Goal: Find specific page/section: Find specific page/section

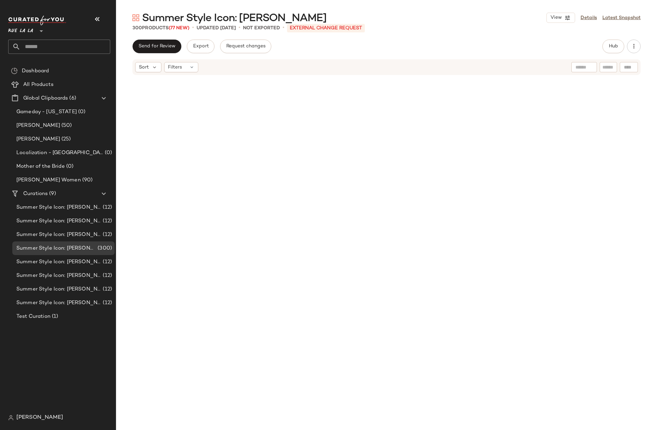
scroll to position [6970, 0]
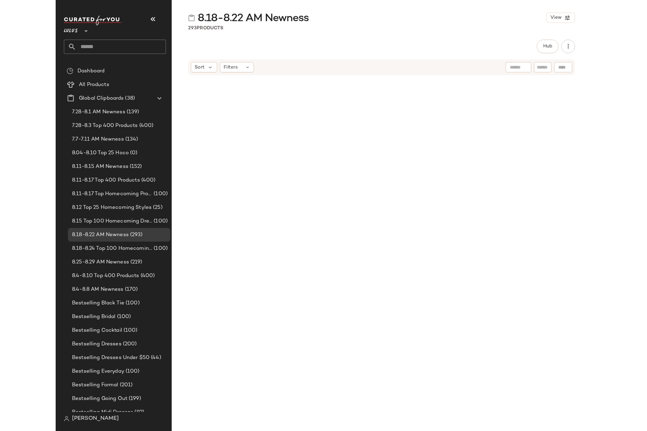
scroll to position [9087, 0]
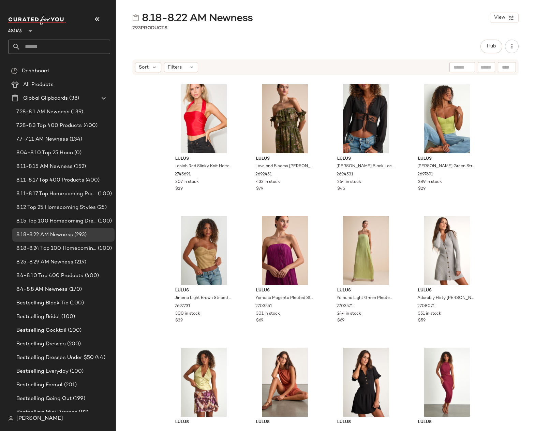
click at [371, 31] on div "8.18-8.22 AM Newness View 293 Products Hub Sort Filters Lulus Compelling Romant…" at bounding box center [325, 221] width 419 height 420
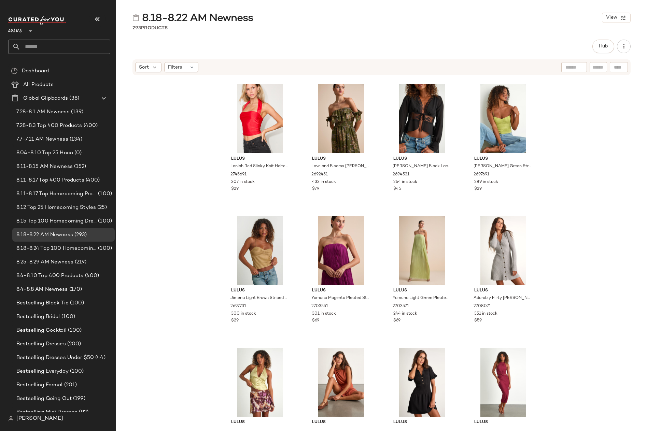
click at [535, 149] on div "Lulus Compelling Romantic Dark Green Ruffled Tiered Maxi Dress 2713851 253 in s…" at bounding box center [381, 249] width 531 height 347
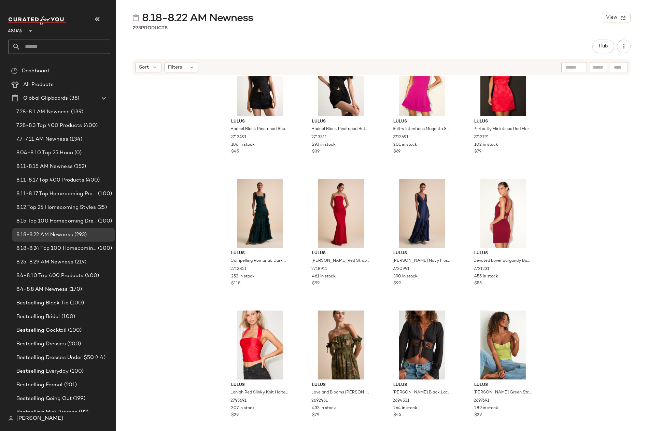
scroll to position [8853, 0]
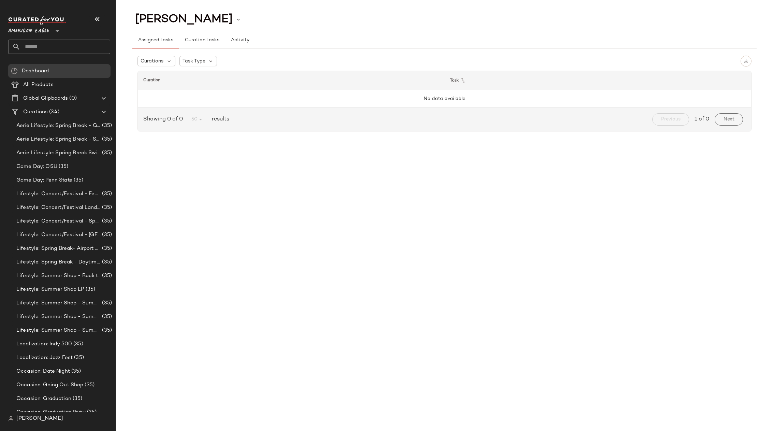
click at [37, 30] on span "American Eagle" at bounding box center [28, 29] width 41 height 12
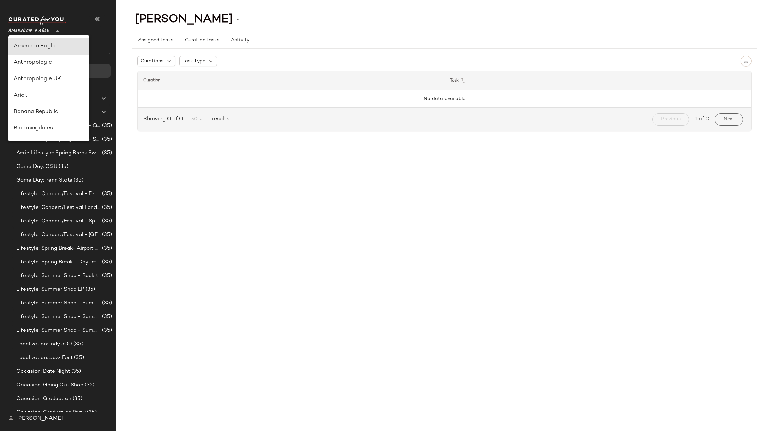
type input "**"
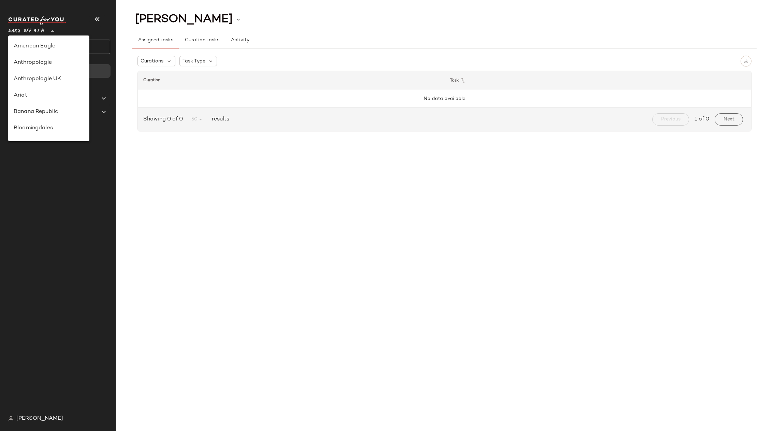
scroll to position [318, 0]
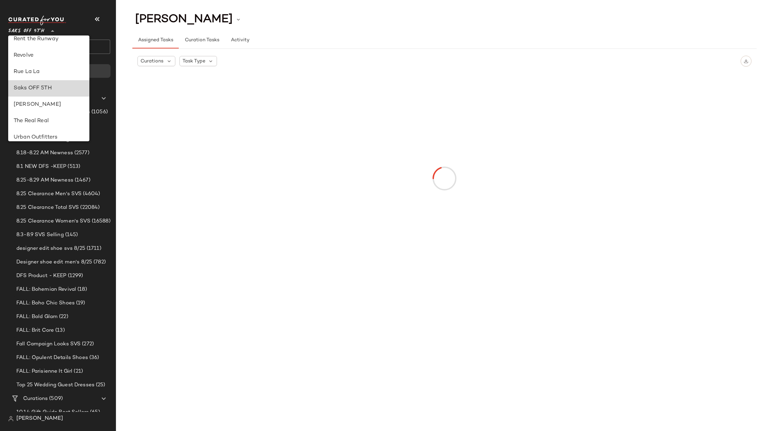
click at [34, 91] on div "Saks OFF 5TH" at bounding box center [49, 88] width 70 height 8
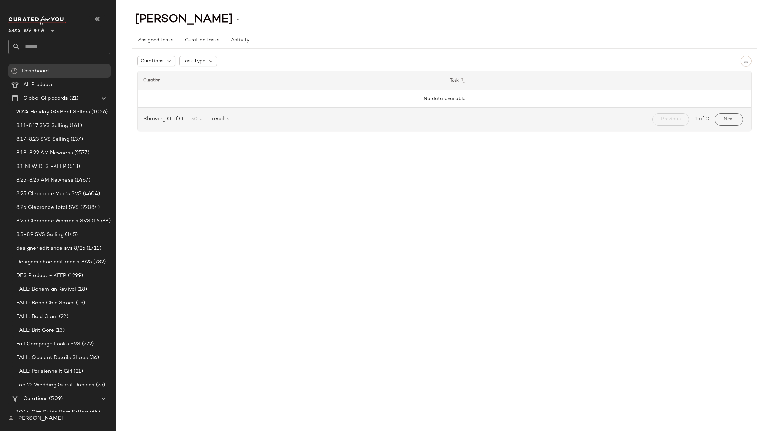
click at [325, 40] on div "Assigned Tasks Curation Tasks Activity" at bounding box center [444, 40] width 624 height 16
click at [183, 166] on div "CHANELLE LEADLEY Assigned Tasks Curation Tasks Activity Curations Task Type Cur…" at bounding box center [444, 221] width 657 height 420
